Goal: Check status

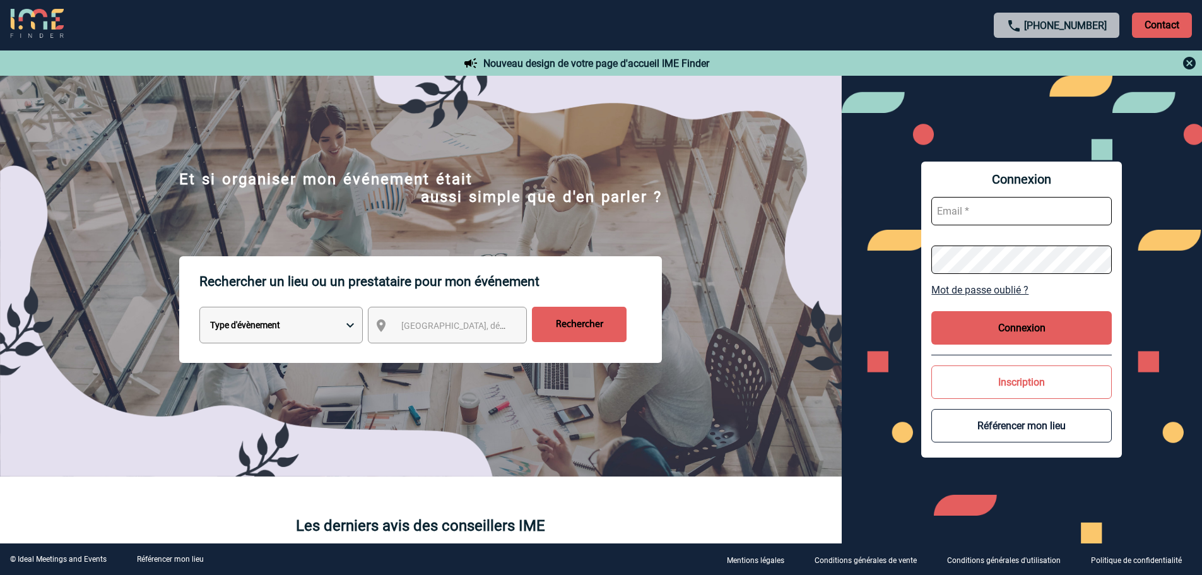
type input "sgomez@ime-groupe.com"
click at [1012, 324] on button "Connexion" at bounding box center [1022, 327] width 180 height 33
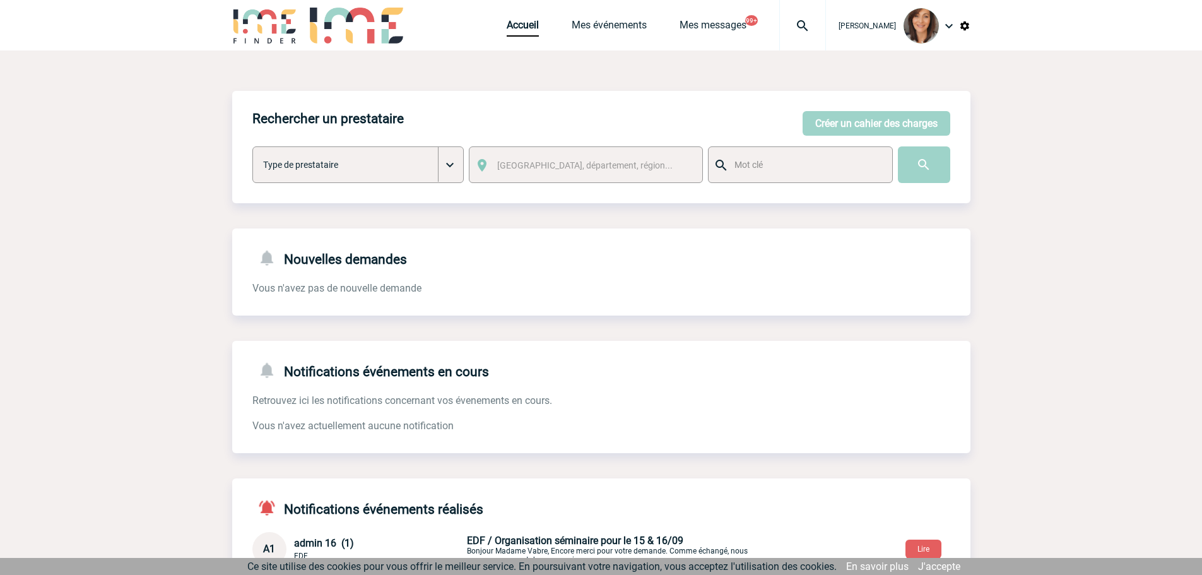
click at [813, 23] on img at bounding box center [802, 25] width 45 height 15
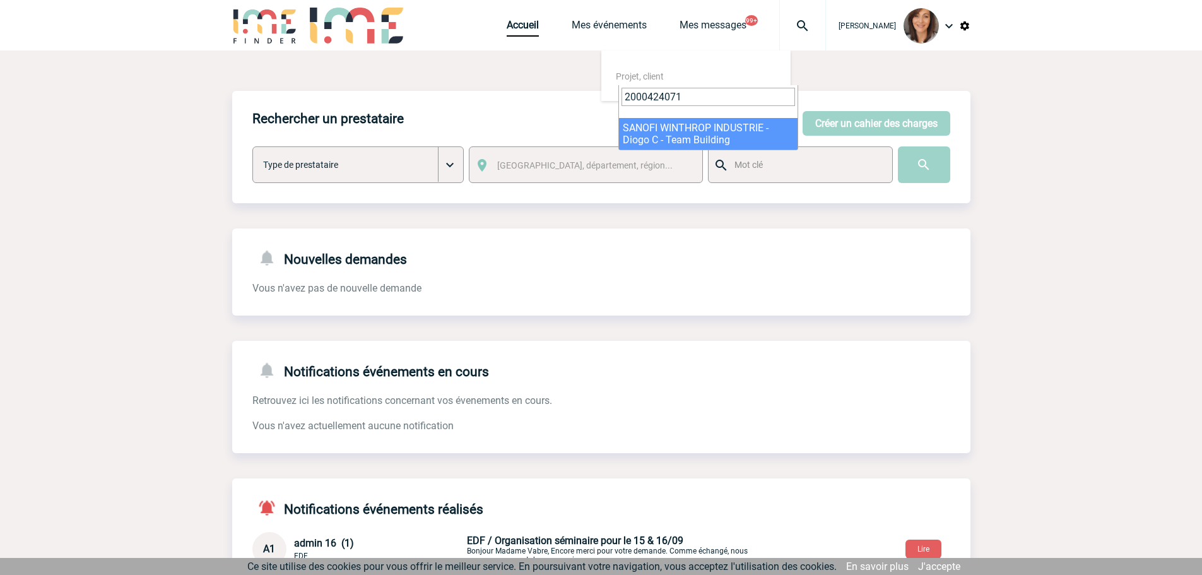
type input "2000424071"
select select "23572"
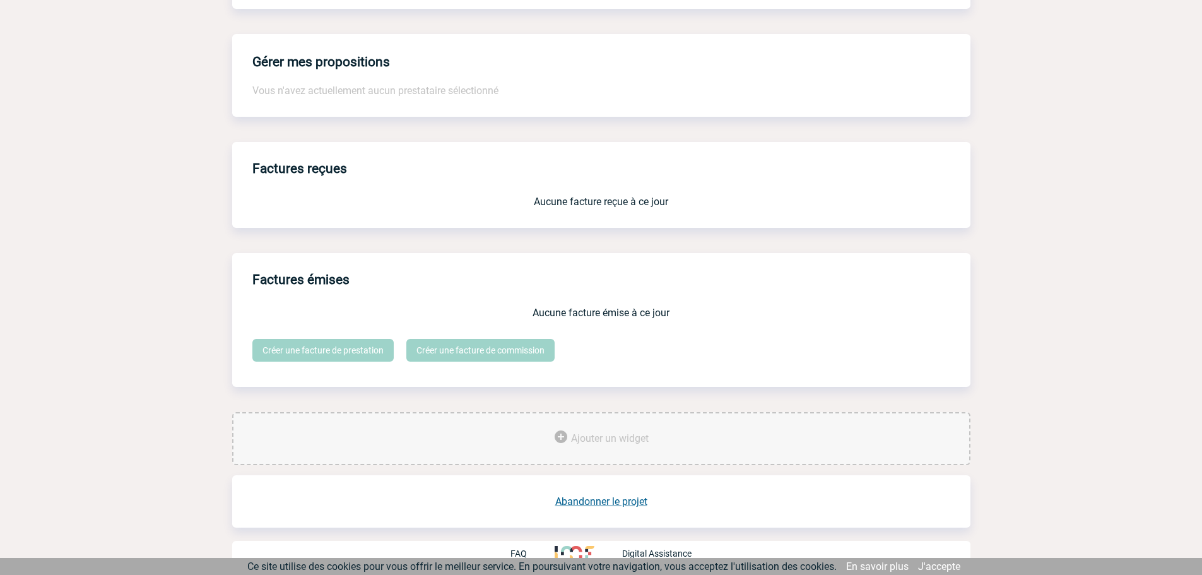
scroll to position [926, 0]
